Goal: Task Accomplishment & Management: Use online tool/utility

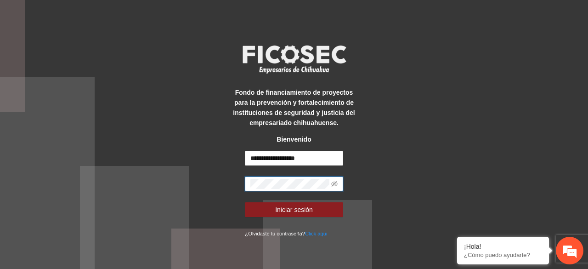
click at [245, 202] on button "Iniciar sesión" at bounding box center [294, 209] width 98 height 15
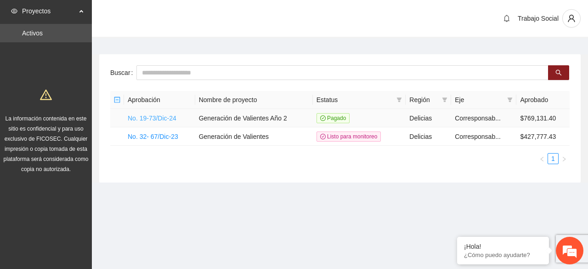
click at [165, 120] on link "No. 19-73/Dic-24" at bounding box center [152, 117] width 49 height 7
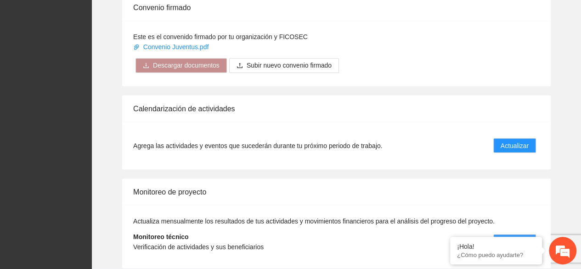
scroll to position [805, 0]
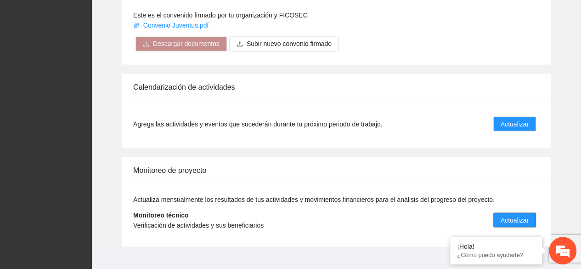
click at [507, 214] on span "Actualizar" at bounding box center [515, 219] width 28 height 10
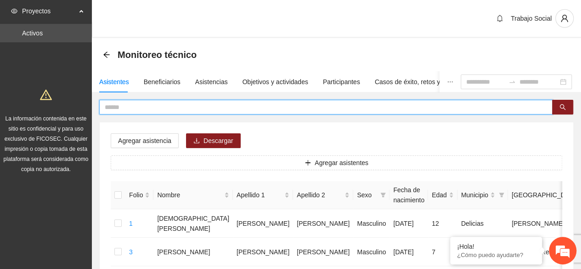
click at [283, 106] on input "text" at bounding box center [322, 107] width 435 height 10
type input "****"
